Goal: Check status: Check status

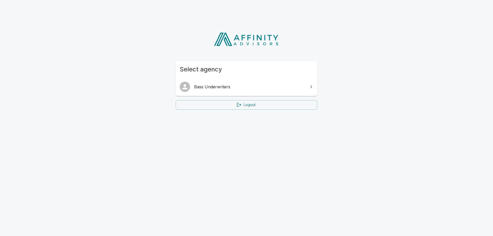
click at [241, 86] on span "Bass Underwriters" at bounding box center [249, 87] width 111 height 6
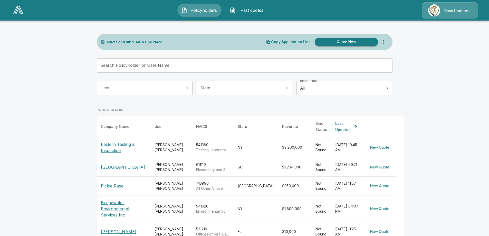
click at [138, 86] on input "User" at bounding box center [140, 88] width 83 height 10
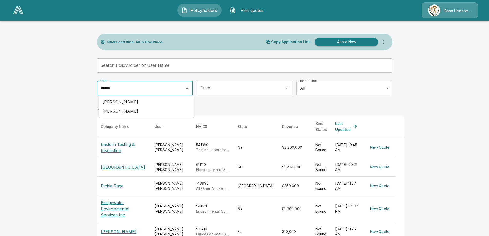
click at [121, 111] on li "[PERSON_NAME]" at bounding box center [147, 111] width 96 height 9
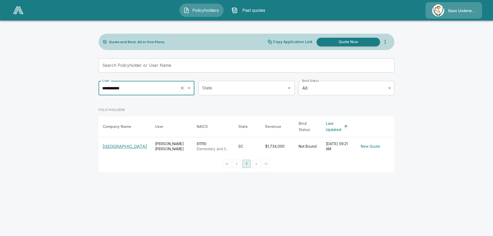
type input "**********"
click at [115, 143] on p "[GEOGRAPHIC_DATA]" at bounding box center [125, 146] width 44 height 6
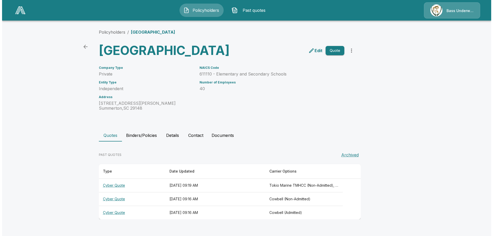
scroll to position [7, 0]
click at [111, 190] on th "Cyber Quote" at bounding box center [130, 186] width 67 height 14
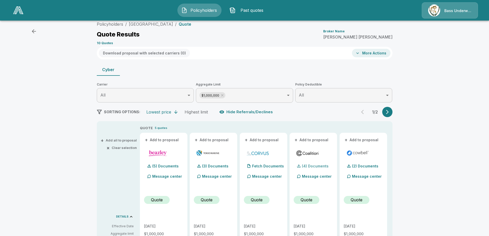
click at [314, 164] on p "(4) Documents" at bounding box center [315, 166] width 27 height 4
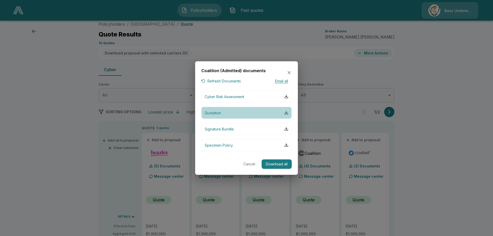
click at [216, 113] on p "Quotation" at bounding box center [213, 112] width 16 height 5
